Goal: Information Seeking & Learning: Find specific fact

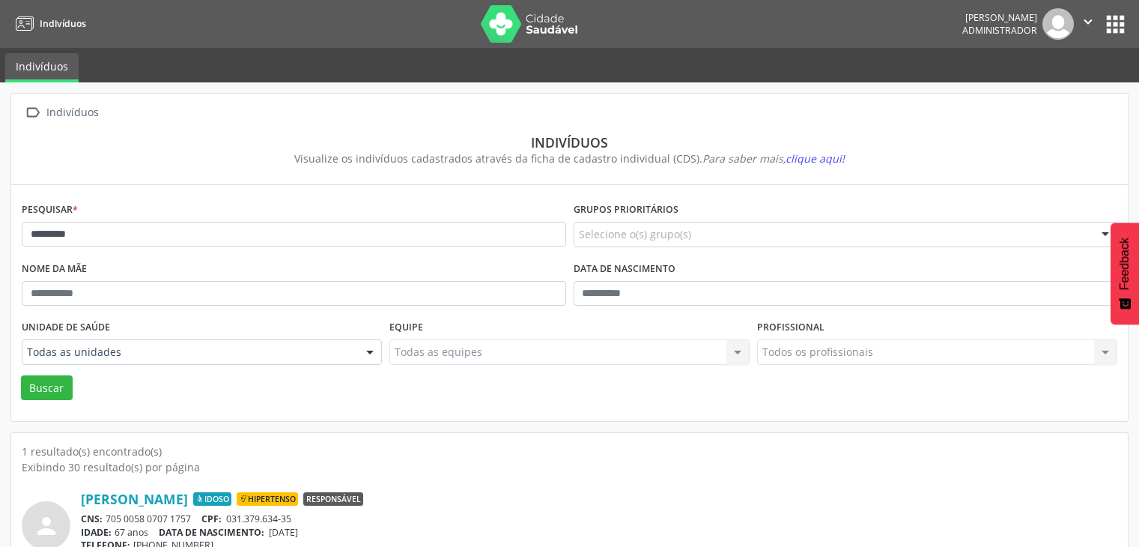
scroll to position [63, 0]
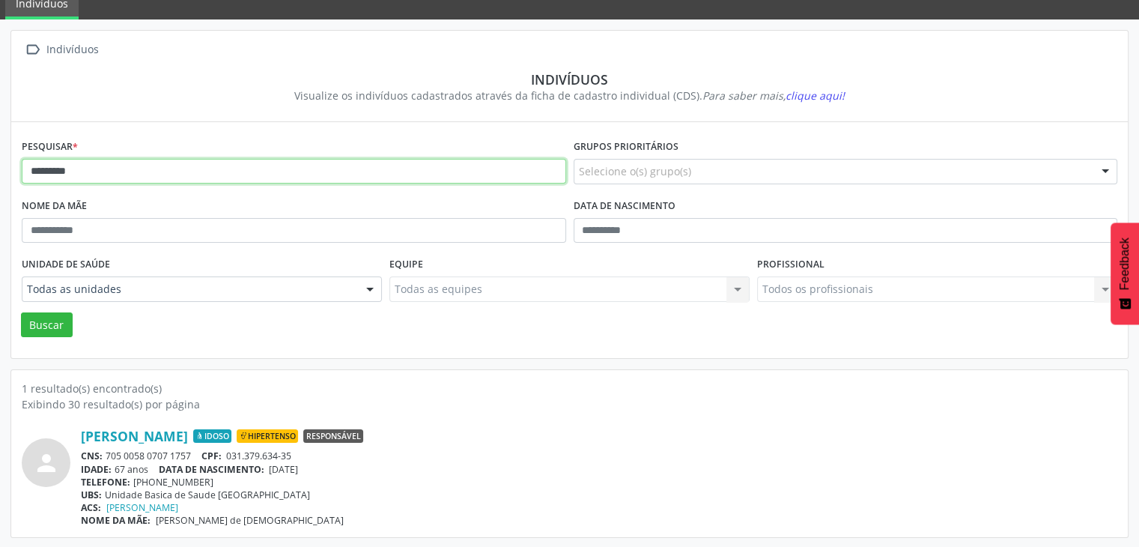
click at [186, 165] on input "********" at bounding box center [294, 171] width 544 height 25
type input "**********"
click at [21, 312] on button "Buscar" at bounding box center [47, 324] width 52 height 25
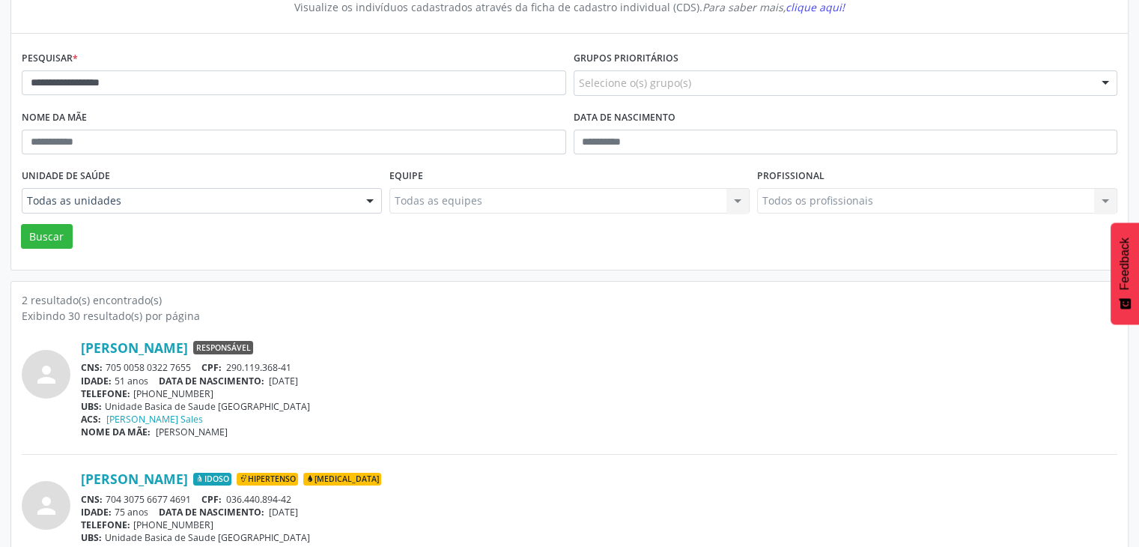
scroll to position [195, 0]
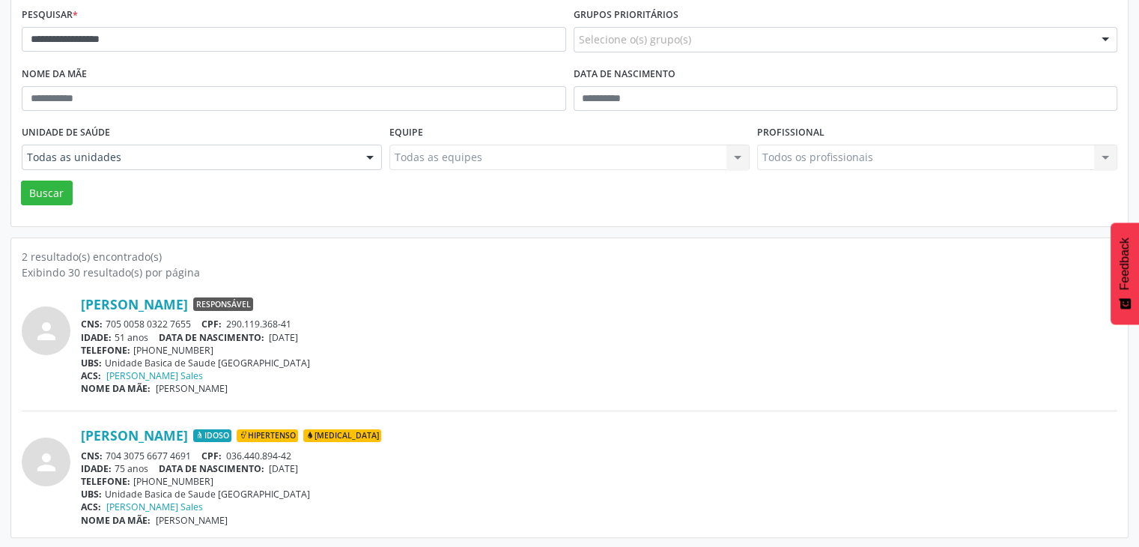
drag, startPoint x: 108, startPoint y: 451, endPoint x: 201, endPoint y: 459, distance: 93.2
click at [201, 459] on div "CNS: 704 3075 6677 4691 CPF: 036.440.894-42" at bounding box center [599, 455] width 1036 height 13
copy div "704 3075 6677 4691"
drag, startPoint x: 273, startPoint y: 462, endPoint x: 325, endPoint y: 463, distance: 52.4
click at [325, 463] on div "IDADE: 75 anos DATA DE NASCIMENTO: [DEMOGRAPHIC_DATA]" at bounding box center [599, 468] width 1036 height 13
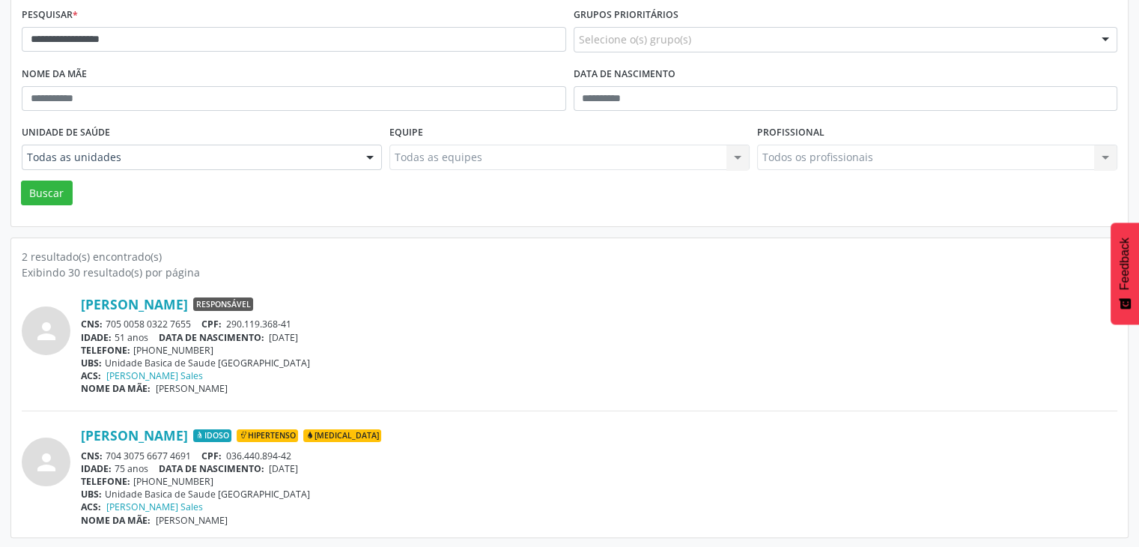
copy span "[DATE]"
